Goal: Information Seeking & Learning: Learn about a topic

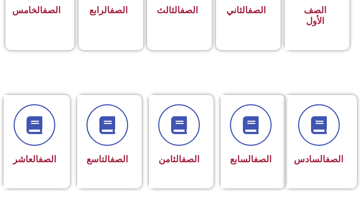
scroll to position [287, 0]
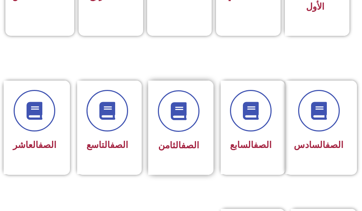
click at [206, 135] on div "الصف الثامن" at bounding box center [178, 128] width 61 height 94
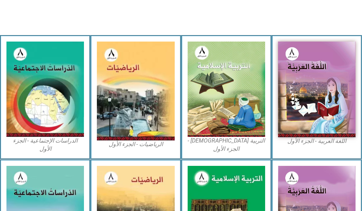
scroll to position [215, 0]
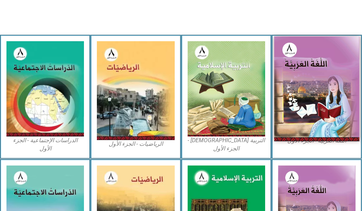
click at [313, 91] on img at bounding box center [316, 89] width 85 height 105
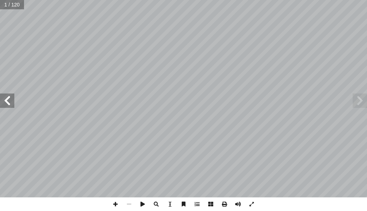
click at [1, 100] on span at bounding box center [7, 101] width 14 height 14
click at [2, 99] on span at bounding box center [7, 101] width 14 height 14
click at [5, 95] on span at bounding box center [7, 101] width 14 height 14
click at [6, 95] on span at bounding box center [7, 101] width 14 height 14
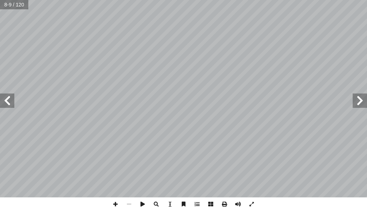
click at [6, 95] on span at bounding box center [7, 101] width 14 height 14
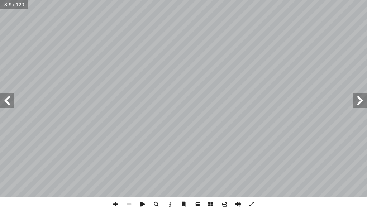
click at [6, 95] on span at bounding box center [7, 101] width 14 height 14
click at [4, 106] on span at bounding box center [7, 101] width 14 height 14
click at [360, 106] on span at bounding box center [360, 101] width 14 height 14
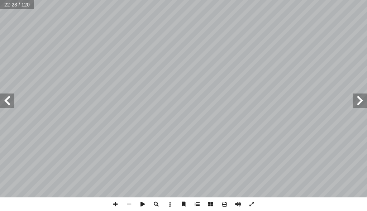
click at [360, 106] on span at bounding box center [360, 101] width 14 height 14
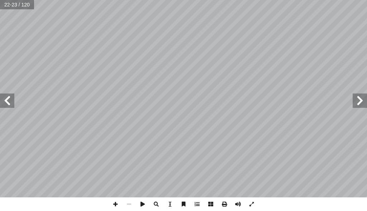
click at [360, 106] on span at bounding box center [360, 101] width 14 height 14
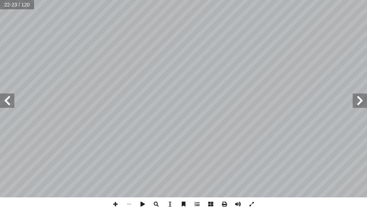
click at [360, 106] on span at bounding box center [360, 101] width 14 height 14
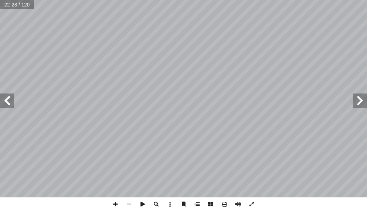
click at [360, 106] on span at bounding box center [360, 101] width 14 height 14
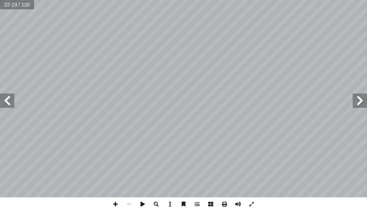
click at [360, 106] on span at bounding box center [360, 101] width 14 height 14
click at [11, 96] on span at bounding box center [7, 101] width 14 height 14
click at [13, 94] on span at bounding box center [7, 101] width 14 height 14
click at [9, 96] on span at bounding box center [7, 101] width 14 height 14
click at [358, 105] on span at bounding box center [360, 101] width 14 height 14
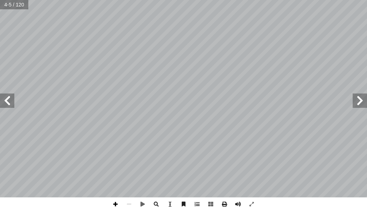
click at [112, 200] on span at bounding box center [116, 204] width 14 height 14
click at [132, 206] on span at bounding box center [129, 204] width 14 height 14
click at [131, 208] on span at bounding box center [129, 204] width 14 height 14
click at [4, 103] on span at bounding box center [7, 101] width 14 height 14
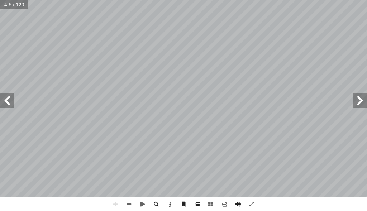
click at [4, 103] on span at bounding box center [7, 101] width 14 height 14
click at [8, 100] on span at bounding box center [7, 101] width 14 height 14
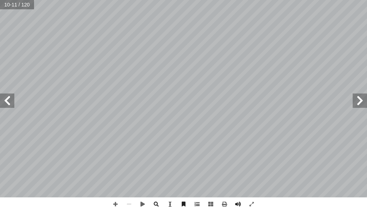
click at [8, 100] on span at bounding box center [7, 101] width 14 height 14
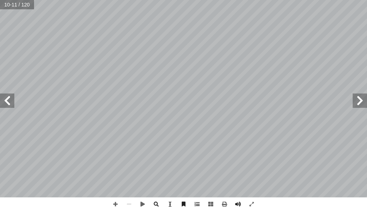
click at [8, 99] on span at bounding box center [7, 101] width 14 height 14
click at [7, 101] on span at bounding box center [7, 101] width 14 height 14
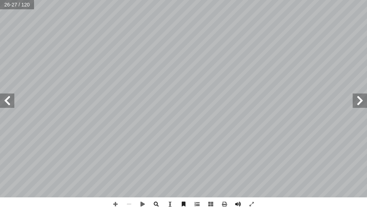
click at [358, 103] on span at bounding box center [360, 101] width 14 height 14
click at [6, 101] on span at bounding box center [7, 101] width 14 height 14
click at [13, 96] on span at bounding box center [7, 101] width 14 height 14
click at [12, 97] on span at bounding box center [7, 101] width 14 height 14
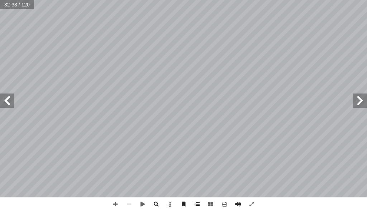
click at [11, 107] on span at bounding box center [7, 101] width 14 height 14
click at [116, 204] on span at bounding box center [116, 204] width 14 height 14
click at [129, 202] on span at bounding box center [129, 204] width 14 height 14
click at [125, 205] on span at bounding box center [129, 204] width 14 height 14
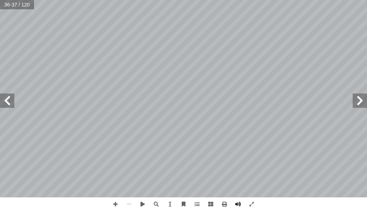
click at [108, 203] on div "٣٢ ُّ ط َ الخ : ِ ة َ ع ْ ق ُّ الر ِّ ط َ خ ِ ب ِ ن ْ تي َّ ر َ م َ ، و ِ خ ْ س…" at bounding box center [183, 105] width 367 height 211
click at [113, 202] on span at bounding box center [116, 204] width 14 height 14
click at [39, 0] on html "الصفحة الرئيسية الصف الأول الصف الثاني الصف الثالث الصف الرابع الصف الخامس الصف…" at bounding box center [183, 24] width 367 height 48
click at [129, 205] on span at bounding box center [129, 204] width 14 height 14
click at [14, 106] on span at bounding box center [7, 101] width 14 height 14
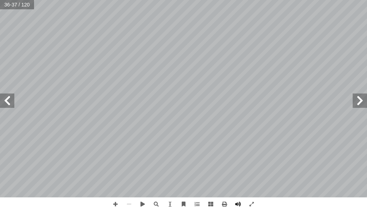
click at [5, 106] on span at bounding box center [7, 101] width 14 height 14
click at [4, 106] on span at bounding box center [7, 101] width 14 height 14
click at [5, 107] on span at bounding box center [7, 101] width 14 height 14
click at [354, 107] on span at bounding box center [360, 101] width 14 height 14
click at [357, 106] on span at bounding box center [360, 101] width 14 height 14
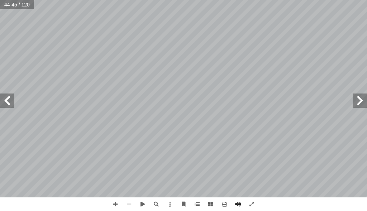
click at [357, 106] on span at bounding box center [360, 101] width 14 height 14
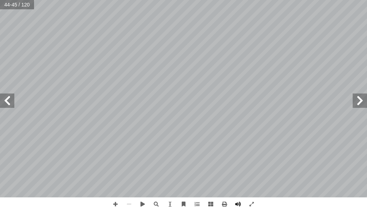
click at [357, 106] on span at bounding box center [360, 101] width 14 height 14
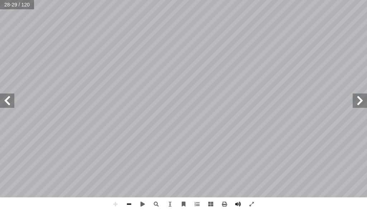
click at [132, 203] on span at bounding box center [129, 204] width 14 height 14
click at [116, 203] on span at bounding box center [116, 204] width 14 height 14
click at [1, 0] on html "الصفحة الرئيسية الصف الأول الصف الثاني الصف الثالث الصف الرابع الصف الخامس الصف…" at bounding box center [183, 24] width 367 height 48
click at [130, 202] on span at bounding box center [129, 204] width 14 height 14
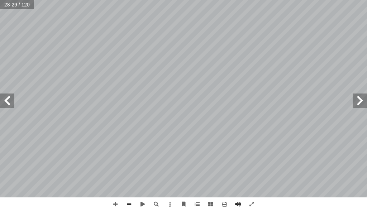
click at [131, 204] on span at bounding box center [129, 204] width 14 height 14
click at [119, 203] on span at bounding box center [116, 204] width 14 height 14
click at [115, 203] on span at bounding box center [116, 204] width 14 height 14
click at [0, 0] on html "الصفحة الرئيسية الصف الأول الصف الثاني الصف الثالث الصف الرابع الصف الخامس الصف…" at bounding box center [183, 24] width 367 height 48
click at [133, 204] on span at bounding box center [129, 204] width 14 height 14
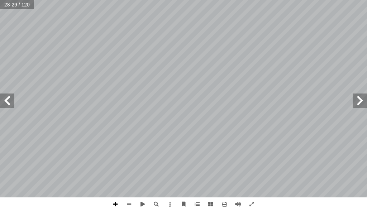
click at [116, 201] on span at bounding box center [116, 204] width 14 height 14
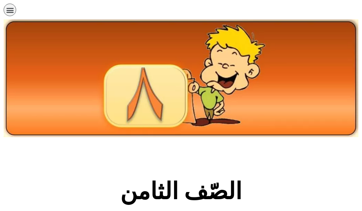
scroll to position [215, 0]
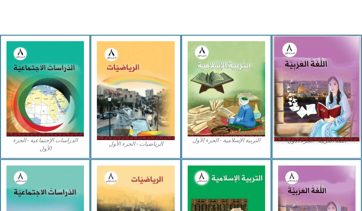
click at [321, 59] on img at bounding box center [316, 89] width 85 height 105
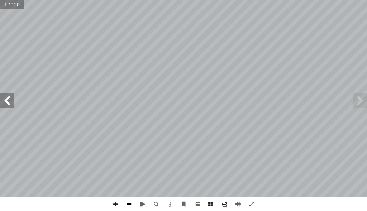
click at [135, 206] on span at bounding box center [129, 204] width 14 height 14
click at [12, 105] on span at bounding box center [7, 101] width 14 height 14
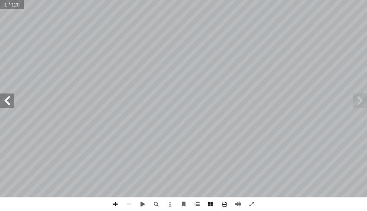
click at [12, 105] on span at bounding box center [7, 101] width 14 height 14
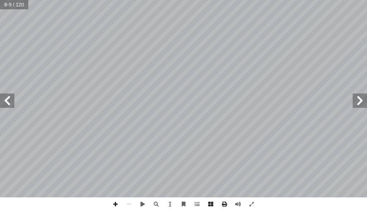
click at [12, 105] on span at bounding box center [7, 101] width 14 height 14
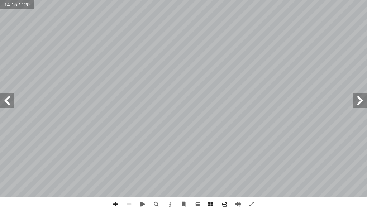
click at [12, 105] on span at bounding box center [7, 101] width 14 height 14
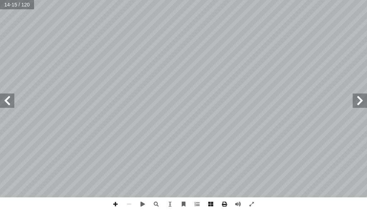
click at [12, 105] on span at bounding box center [7, 101] width 14 height 14
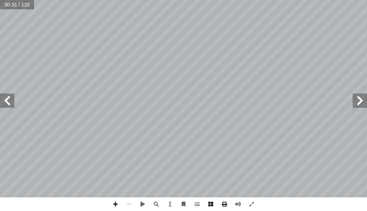
click at [12, 105] on span at bounding box center [7, 101] width 14 height 14
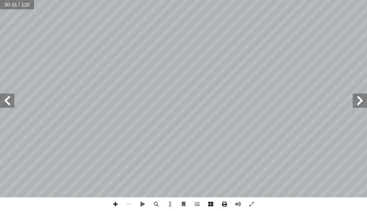
click at [12, 105] on span at bounding box center [7, 101] width 14 height 14
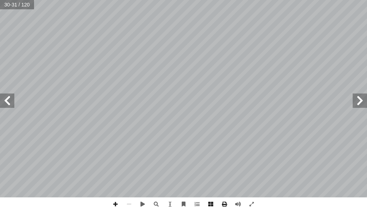
click at [12, 105] on span at bounding box center [7, 101] width 14 height 14
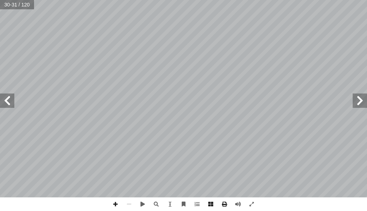
click at [12, 105] on span at bounding box center [7, 101] width 14 height 14
